Goal: Information Seeking & Learning: Learn about a topic

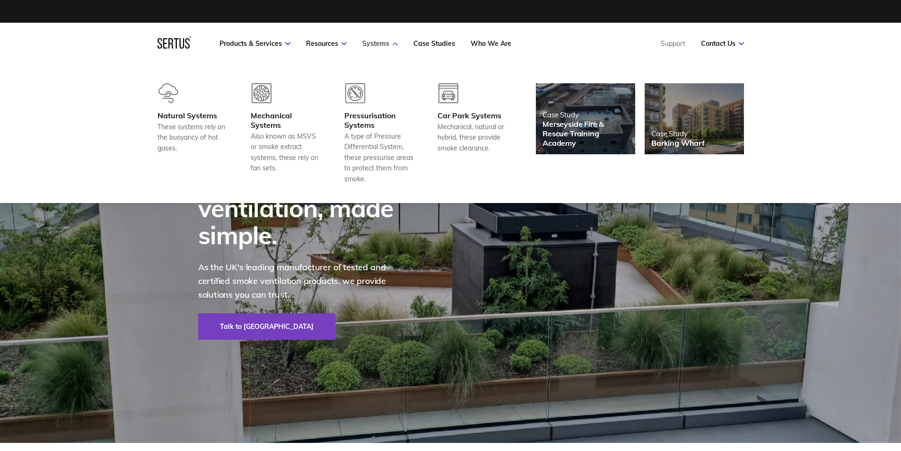
click at [370, 44] on link "Systems" at bounding box center [379, 43] width 35 height 9
click at [382, 43] on link "Systems" at bounding box center [379, 43] width 35 height 9
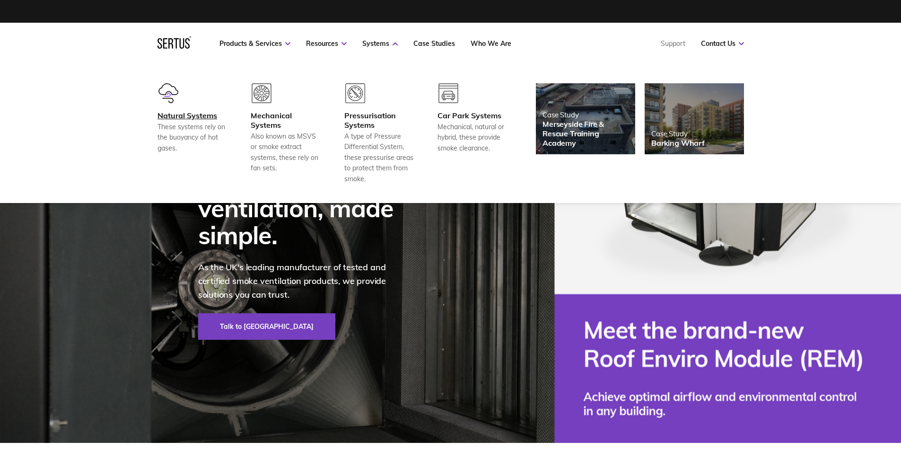
click at [184, 112] on div "Natural Systems" at bounding box center [192, 115] width 70 height 9
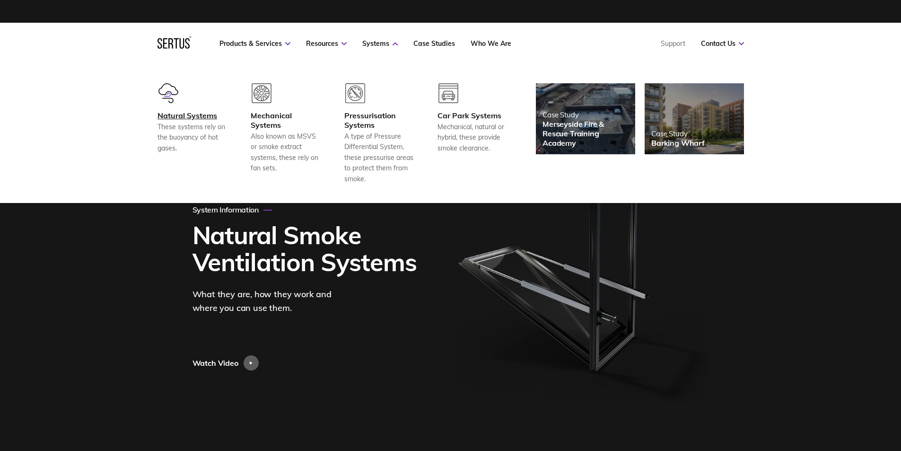
click at [178, 117] on div "Natural Systems" at bounding box center [192, 115] width 70 height 9
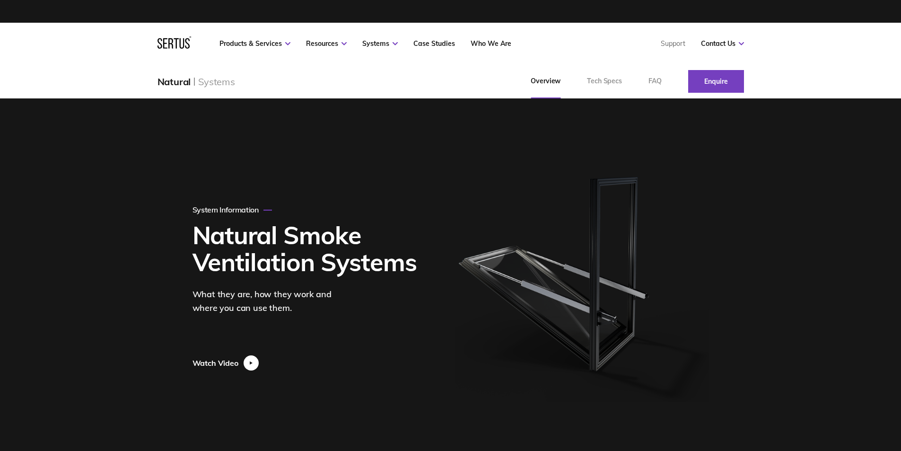
click at [243, 364] on div at bounding box center [253, 362] width 21 height 15
click at [252, 360] on div at bounding box center [250, 362] width 15 height 15
click at [243, 365] on div "Watch Video" at bounding box center [228, 362] width 72 height 15
click at [248, 363] on div at bounding box center [250, 362] width 15 height 15
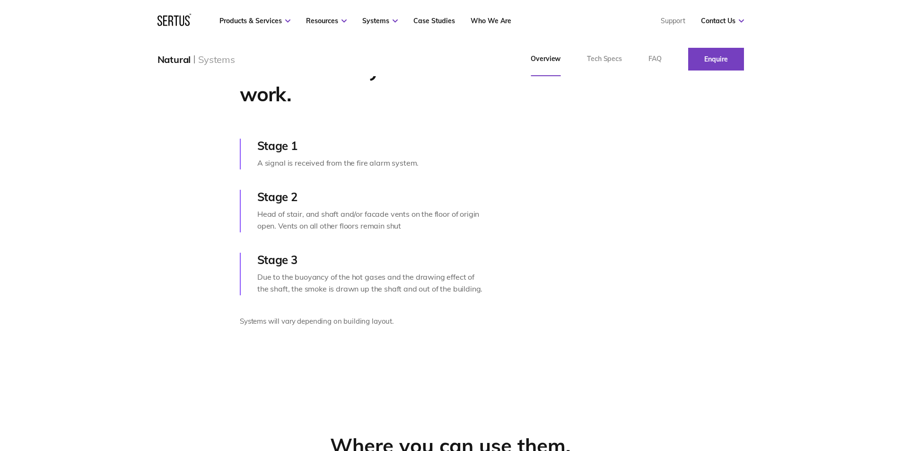
scroll to position [426, 0]
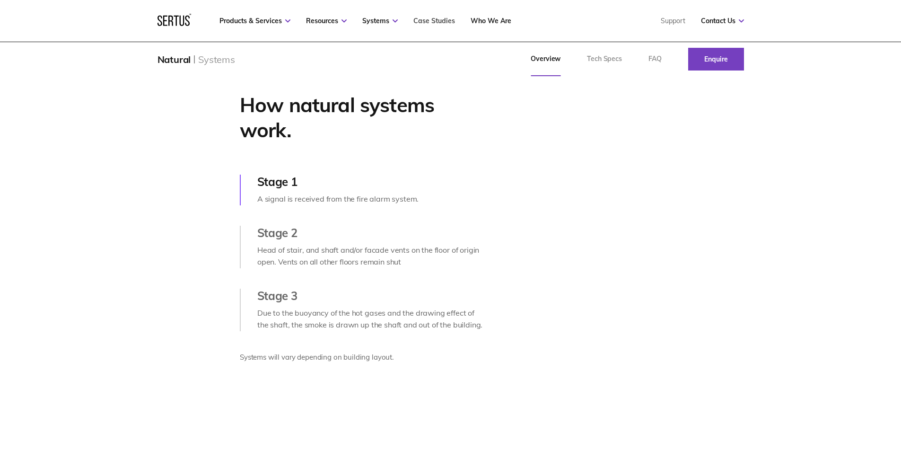
click at [439, 20] on link "Case Studies" at bounding box center [434, 21] width 42 height 9
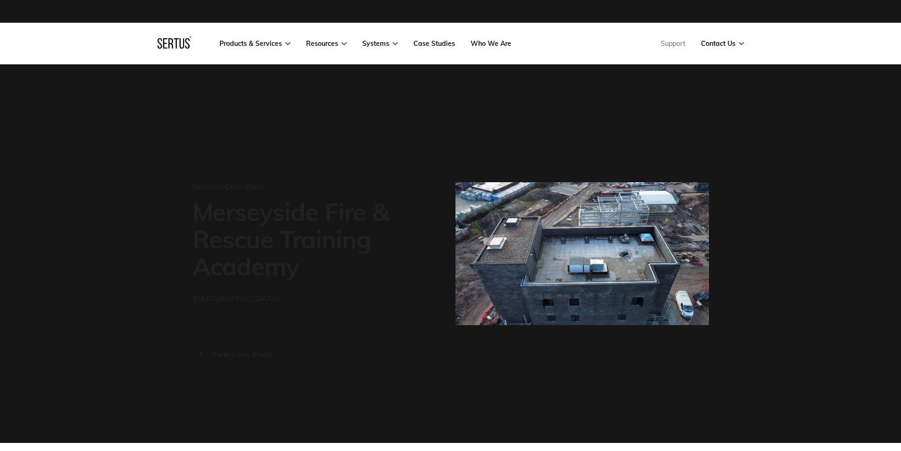
scroll to position [683, 542]
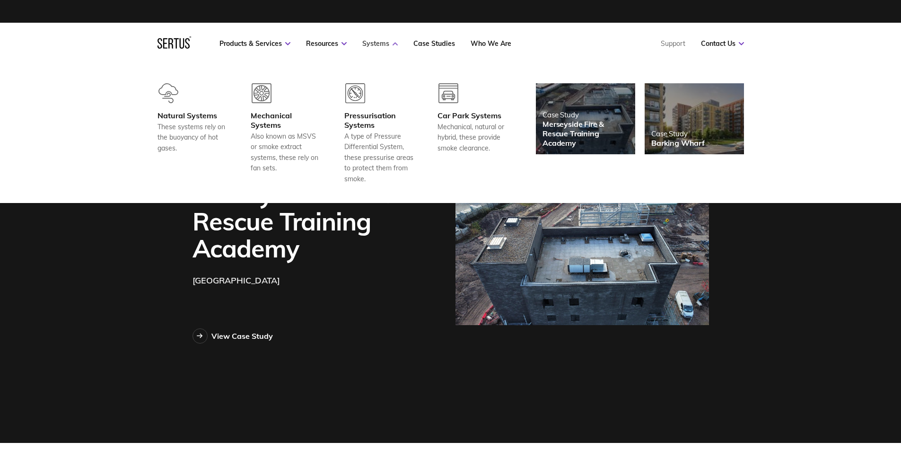
click at [373, 43] on link "Systems" at bounding box center [379, 43] width 35 height 9
click at [273, 115] on div "Mechanical Systems" at bounding box center [286, 120] width 70 height 19
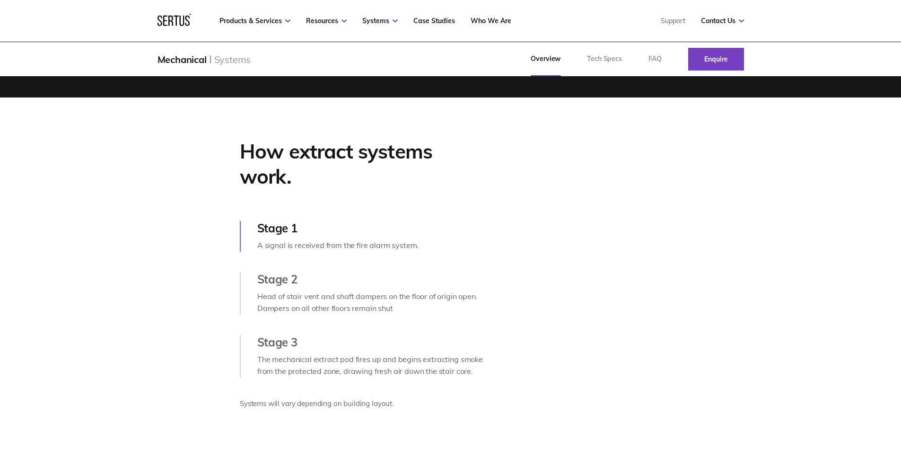
scroll to position [426, 0]
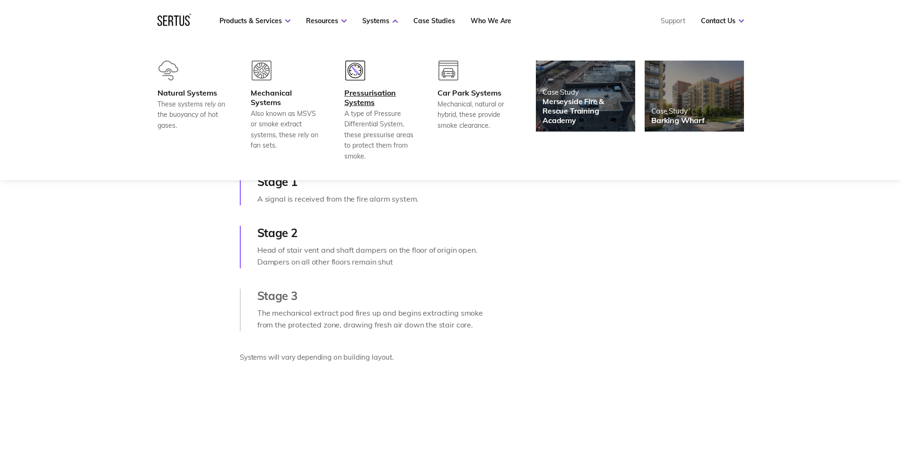
click at [367, 89] on div "Pressurisation Systems" at bounding box center [379, 97] width 70 height 19
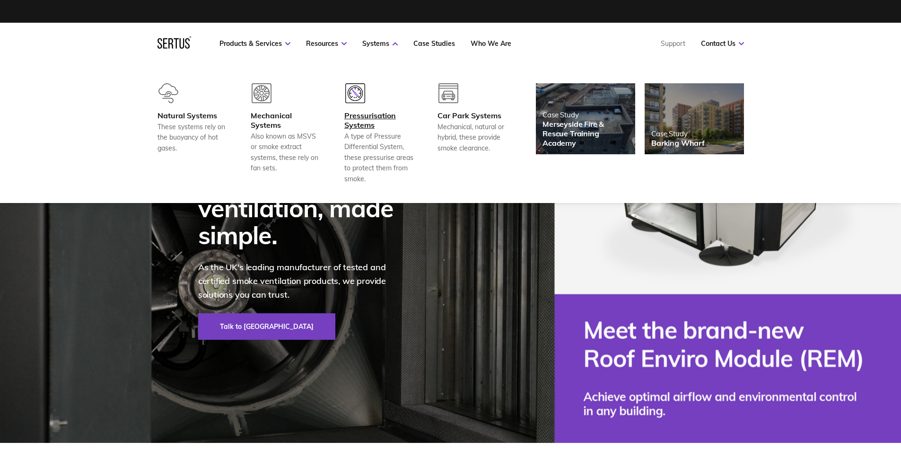
click at [360, 114] on div "Pressurisation Systems" at bounding box center [379, 120] width 70 height 19
